Goal: Task Accomplishment & Management: Use online tool/utility

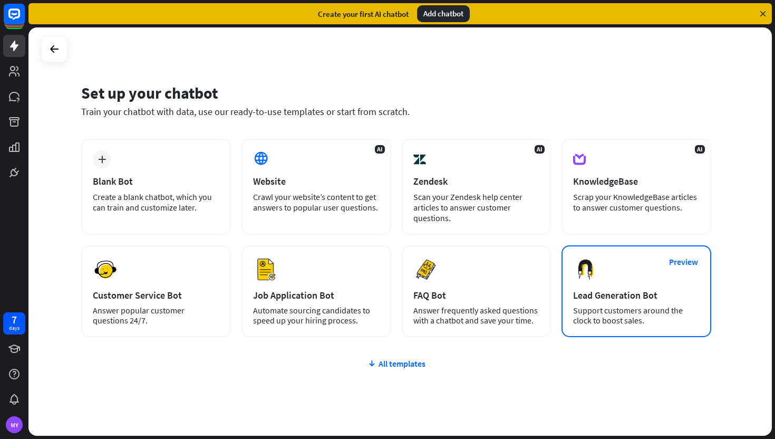
click at [586, 272] on img at bounding box center [585, 269] width 25 height 25
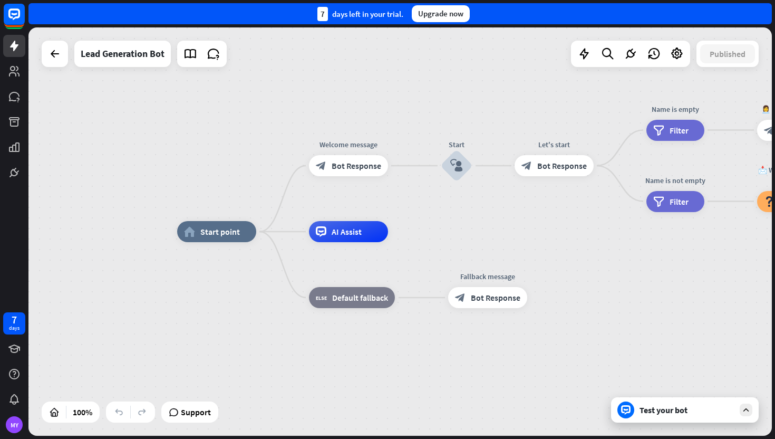
click at [696, 407] on div "Test your bot" at bounding box center [687, 410] width 95 height 11
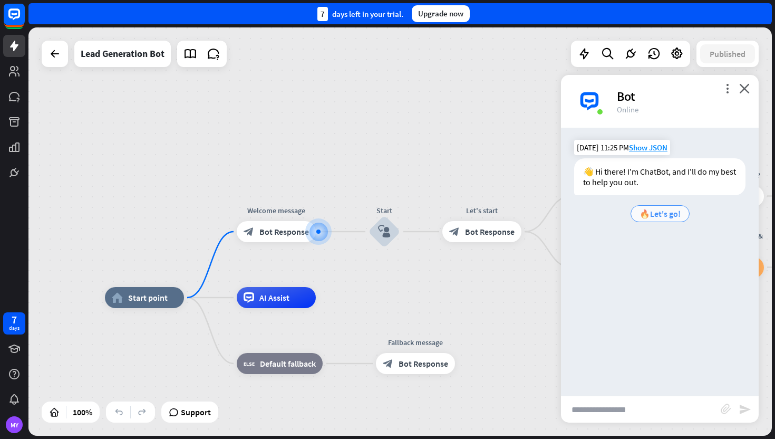
click at [662, 216] on span "🔥Let's go!" at bounding box center [660, 213] width 41 height 11
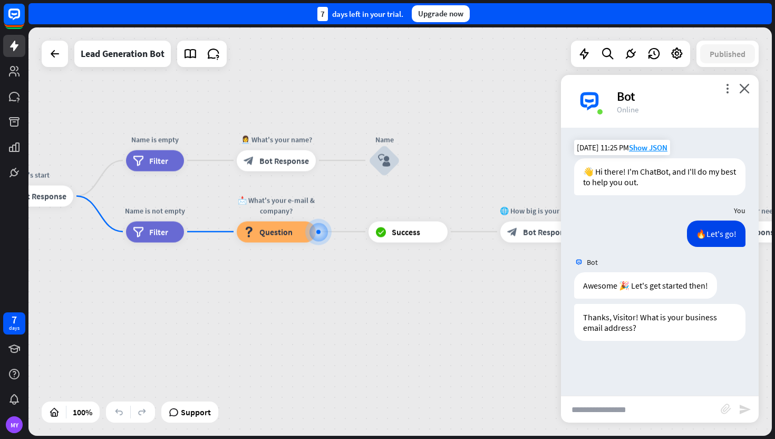
click at [647, 414] on input "text" at bounding box center [641, 409] width 160 height 26
type input "*****"
click at [736, 407] on div "block_attachment" at bounding box center [730, 410] width 18 height 12
click at [739, 407] on icon "send" at bounding box center [745, 409] width 13 height 13
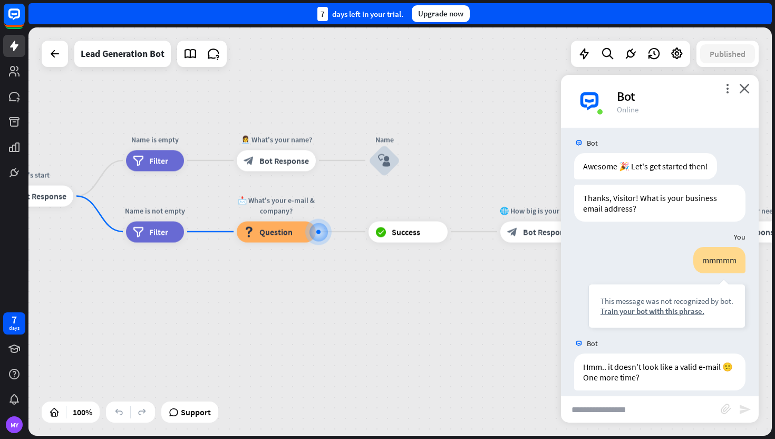
scroll to position [130, 0]
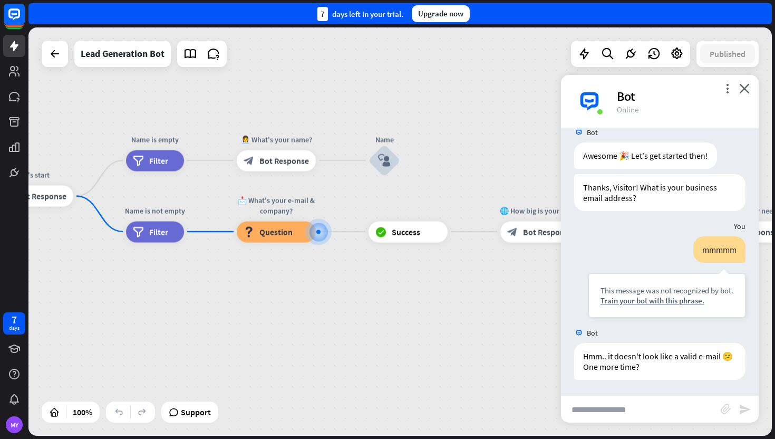
click at [689, 400] on input "text" at bounding box center [641, 409] width 160 height 26
type input "***"
click at [747, 408] on icon "send" at bounding box center [745, 409] width 13 height 13
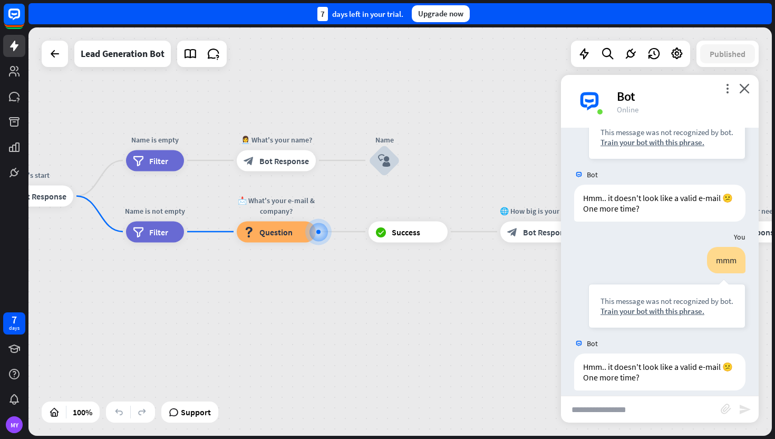
scroll to position [299, 0]
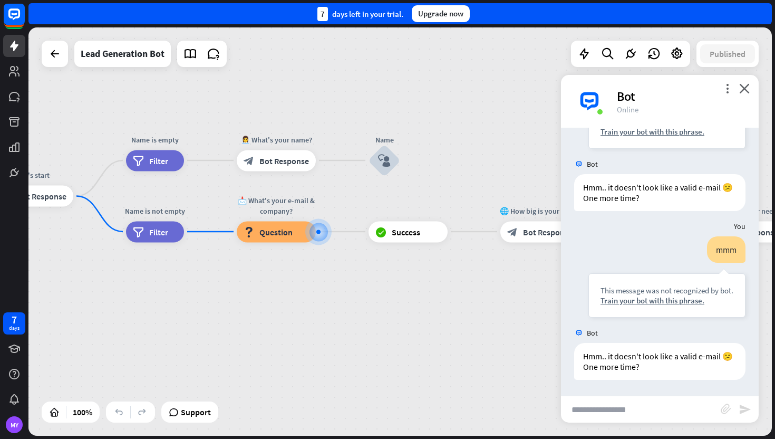
click at [653, 402] on input "text" at bounding box center [641, 409] width 160 height 26
type input "*****"
click at [747, 415] on icon "send" at bounding box center [745, 409] width 13 height 13
click at [731, 79] on div "more_vert close Bot Online" at bounding box center [660, 101] width 198 height 53
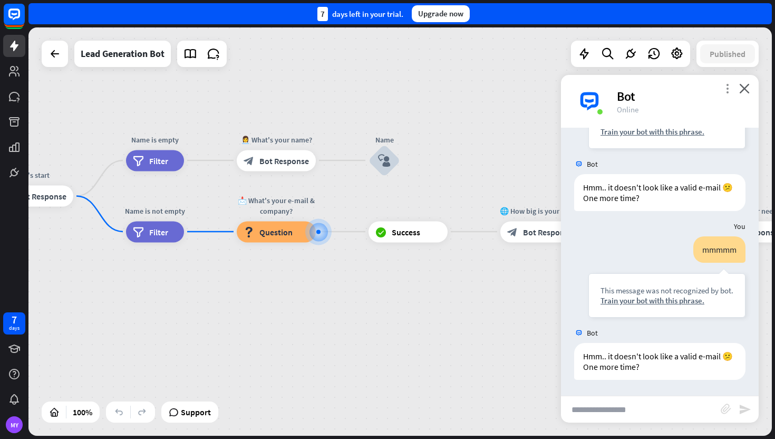
click at [731, 88] on icon "more_vert" at bounding box center [728, 88] width 10 height 10
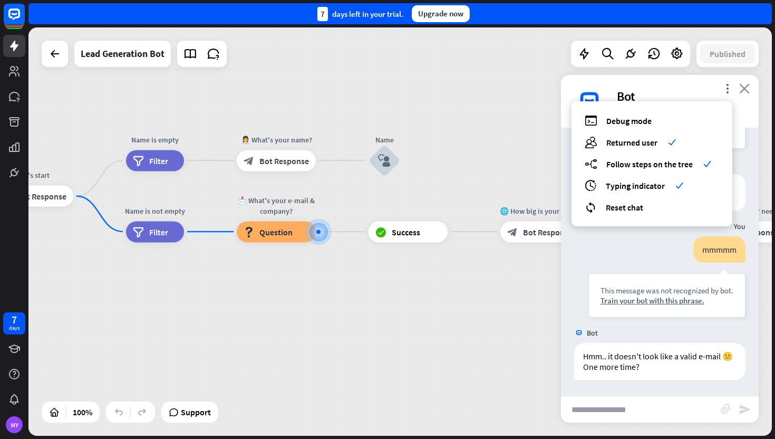
click at [748, 88] on icon "close" at bounding box center [745, 88] width 11 height 10
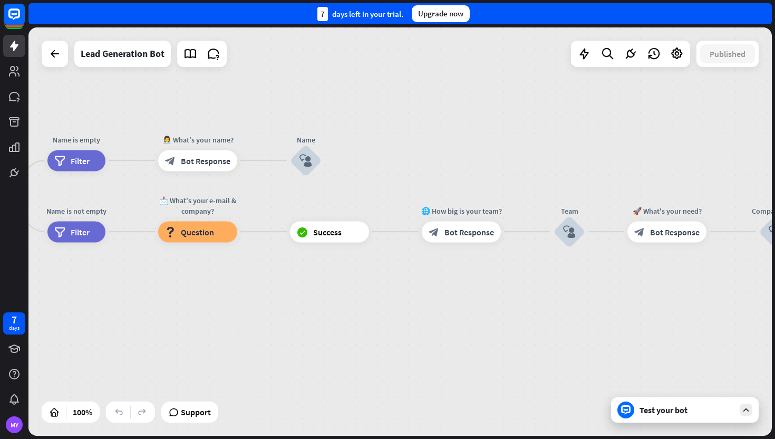
drag, startPoint x: 506, startPoint y: 185, endPoint x: 404, endPoint y: 185, distance: 101.8
click at [406, 185] on div "home_2 Start point Welcome message block_bot_response Bot Response Start block_…" at bounding box center [400, 231] width 744 height 408
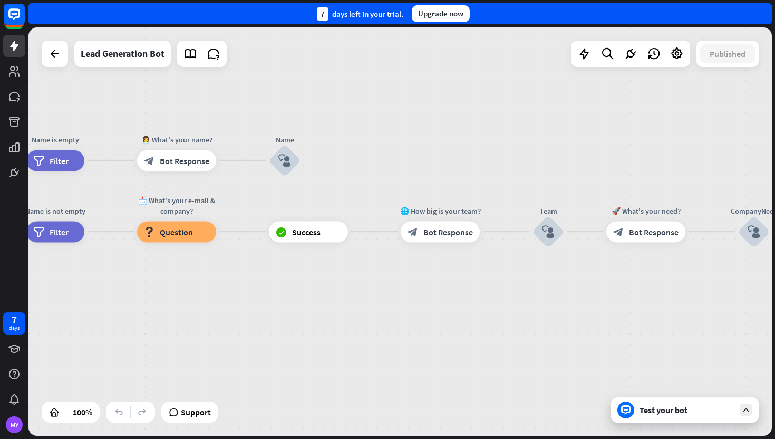
drag, startPoint x: 495, startPoint y: 185, endPoint x: 309, endPoint y: 167, distance: 187.0
click at [310, 167] on div "home_2 Start point Welcome message block_bot_response Bot Response Start block_…" at bounding box center [400, 231] width 744 height 408
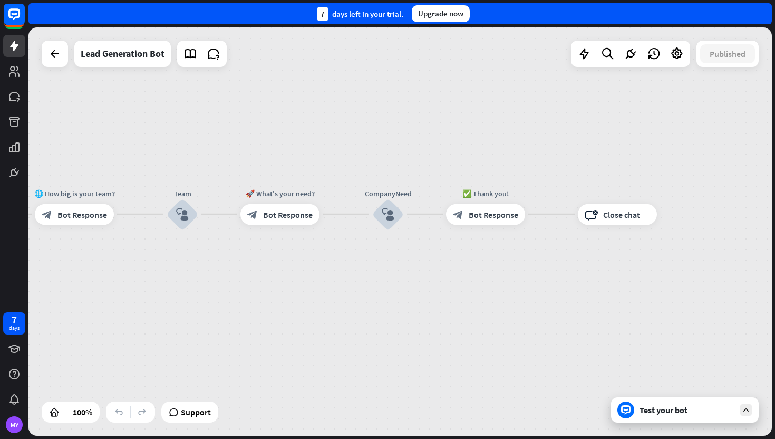
drag, startPoint x: 476, startPoint y: 133, endPoint x: 229, endPoint y: 133, distance: 246.4
click at [239, 133] on div "home_2 Start point Welcome message block_bot_response Bot Response Start block_…" at bounding box center [400, 231] width 744 height 408
